Goal: Use online tool/utility: Utilize a website feature to perform a specific function

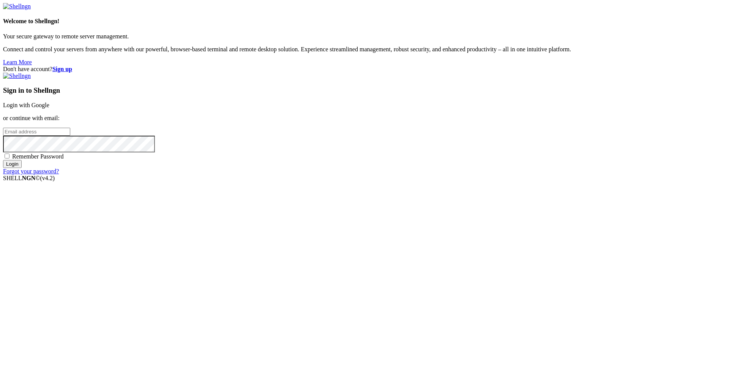
type input "[EMAIL_ADDRESS][DOMAIN_NAME]"
click at [22, 168] on input "Login" at bounding box center [12, 164] width 19 height 8
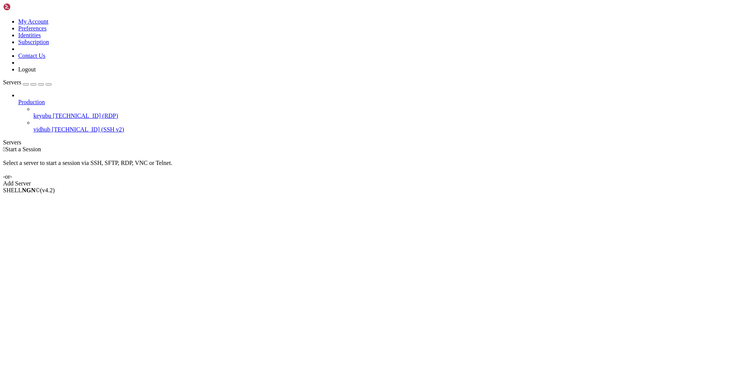
click at [49, 126] on span "vidhub" at bounding box center [41, 129] width 17 height 6
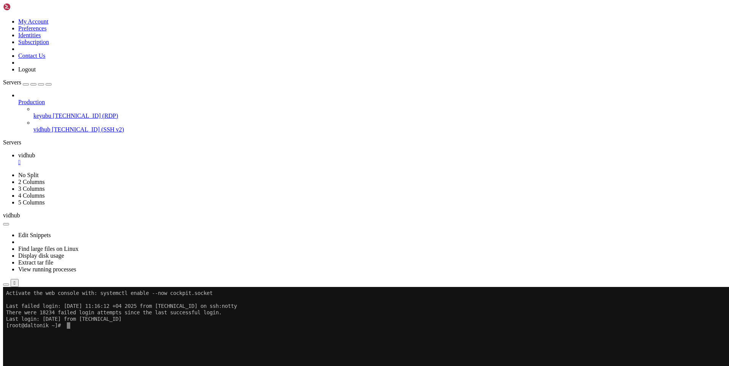
click at [133, 159] on div "" at bounding box center [372, 162] width 708 height 7
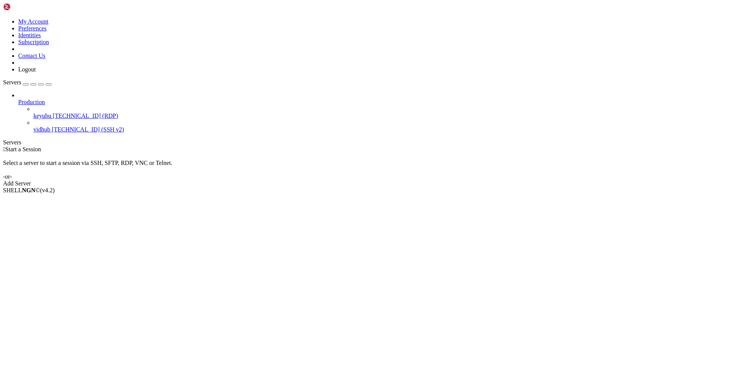
click at [51, 112] on span "keyubu" at bounding box center [42, 115] width 18 height 6
